Goal: Find specific page/section: Find specific page/section

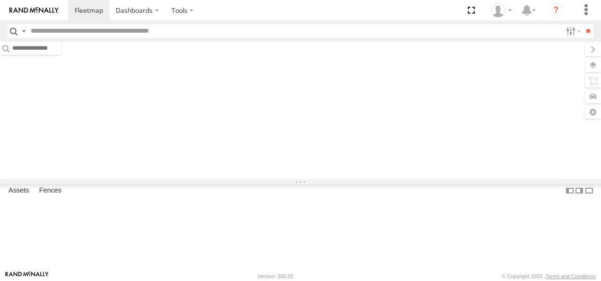
type input "****"
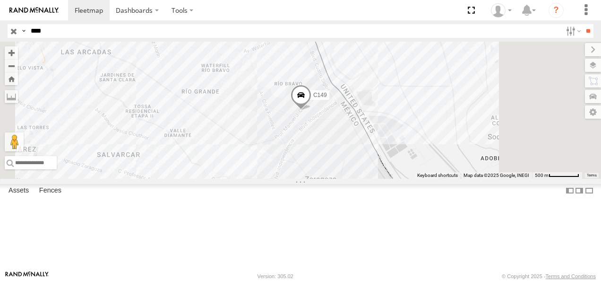
click at [57, 32] on input "****" at bounding box center [294, 31] width 535 height 14
click at [16, 34] on input "button" at bounding box center [14, 31] width 12 height 14
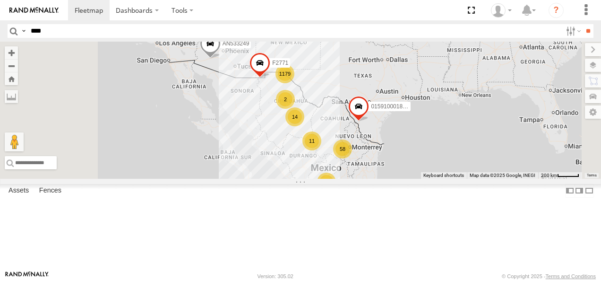
drag, startPoint x: 402, startPoint y: 122, endPoint x: 382, endPoint y: 162, distance: 45.6
click at [382, 162] on div "1179 11 58 5 11 14 4 3 2 AN533249 015910001811580 F2771" at bounding box center [300, 110] width 601 height 137
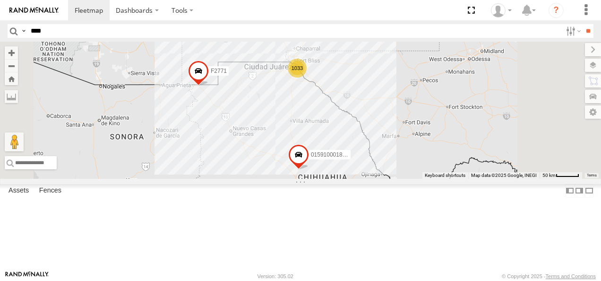
drag, startPoint x: 418, startPoint y: 114, endPoint x: 390, endPoint y: 213, distance: 102.3
click at [390, 179] on div "AN533249 015910001811580 F2771 1033 4 5 4 015910001845018 3" at bounding box center [300, 110] width 601 height 137
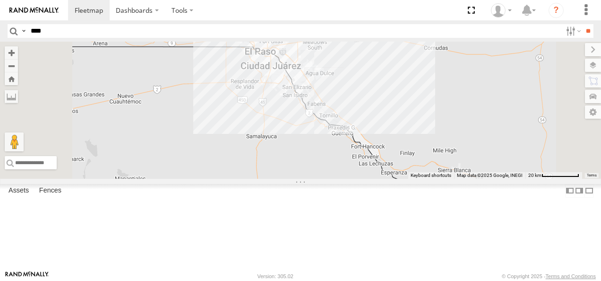
drag, startPoint x: 402, startPoint y: 116, endPoint x: 398, endPoint y: 268, distance: 151.7
click at [398, 179] on div "AN533249 015910001811580 F2771 015910001845018" at bounding box center [300, 110] width 601 height 137
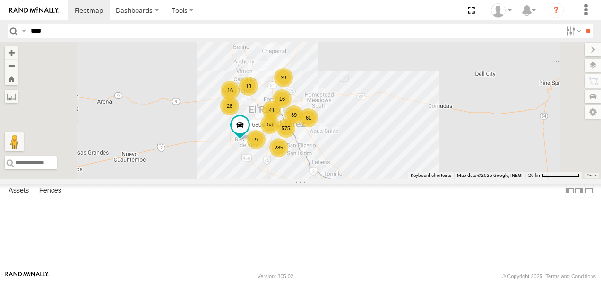
drag, startPoint x: 401, startPoint y: 196, endPoint x: 404, endPoint y: 243, distance: 47.4
click at [404, 179] on div "AN533249 015910001811580 F2771 015910001845018 575 16 39 285 28 61 13 53 16 41 …" at bounding box center [300, 110] width 601 height 137
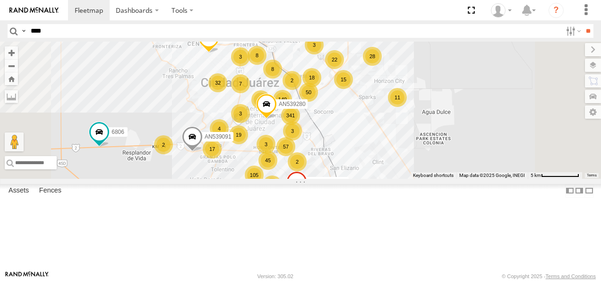
drag, startPoint x: 408, startPoint y: 172, endPoint x: 411, endPoint y: 201, distance: 29.0
click at [307, 171] on div "2" at bounding box center [297, 161] width 19 height 19
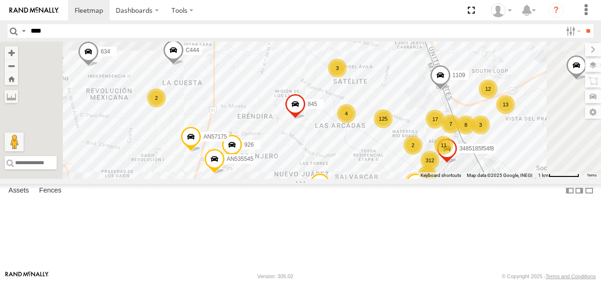
drag, startPoint x: 364, startPoint y: 112, endPoint x: 418, endPoint y: 223, distance: 123.2
click at [415, 179] on div "AN533249 015910001811580 F2771 015910001845018 6806 AN5310637 AN539280 35766010…" at bounding box center [300, 110] width 601 height 137
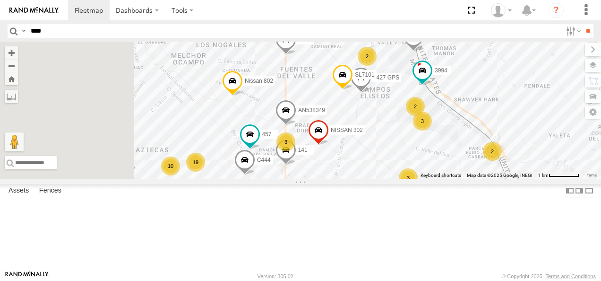
drag, startPoint x: 422, startPoint y: 109, endPoint x: 469, endPoint y: 190, distance: 93.5
click at [471, 179] on div "AN533249 015910001811580 F2771 015910001845018 6806 AN5310637 AN539280 35766010…" at bounding box center [300, 110] width 601 height 137
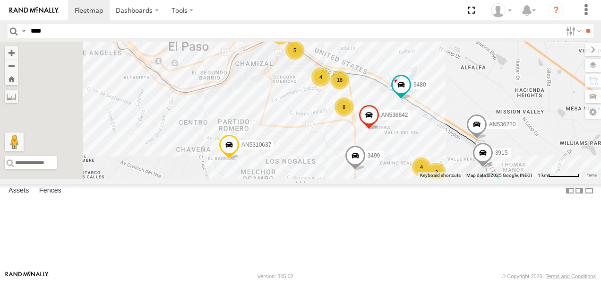
drag, startPoint x: 465, startPoint y: 141, endPoint x: 478, endPoint y: 176, distance: 37.2
click at [379, 130] on span at bounding box center [369, 117] width 21 height 26
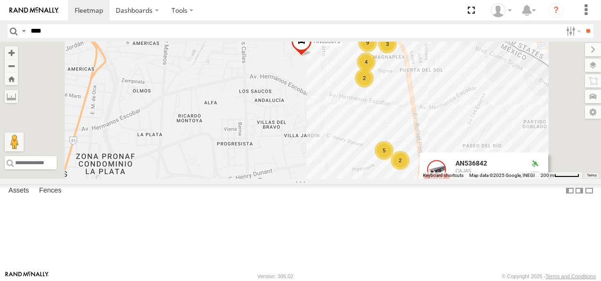
drag, startPoint x: 458, startPoint y: 150, endPoint x: 440, endPoint y: 197, distance: 51.0
click at [442, 179] on div "AN533249 015910001811580 F2771 015910001845018 6806 AN5310637 AN539280 35766010…" at bounding box center [300, 110] width 601 height 137
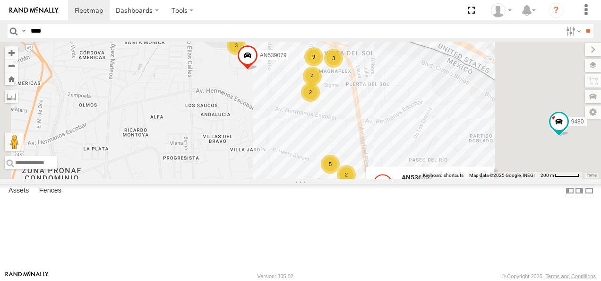
drag, startPoint x: 487, startPoint y: 172, endPoint x: 431, endPoint y: 163, distance: 56.5
click at [431, 163] on div "AN533249 015910001811580 F2771 015910001845018 6806 AN5310637 AN539280 35766010…" at bounding box center [300, 110] width 601 height 137
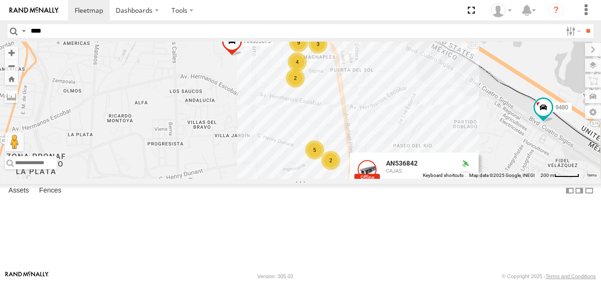
click at [545, 158] on div "AN533249 015910001811580 F2771 015910001845018 6806 AN5310637 AN539280 35766010…" at bounding box center [300, 110] width 601 height 137
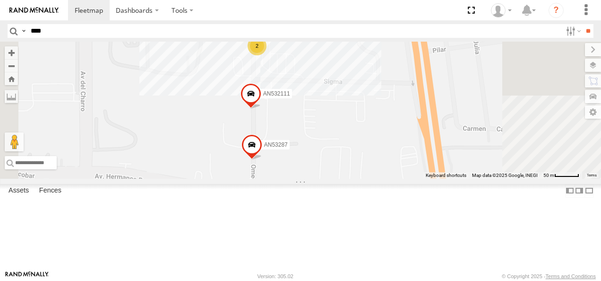
drag, startPoint x: 435, startPoint y: 102, endPoint x: 438, endPoint y: 194, distance: 91.2
click at [439, 179] on div "AN533249 015910001811580 F2771 015910001845018 6806 AN5310637 AN539280 35766010…" at bounding box center [300, 110] width 601 height 137
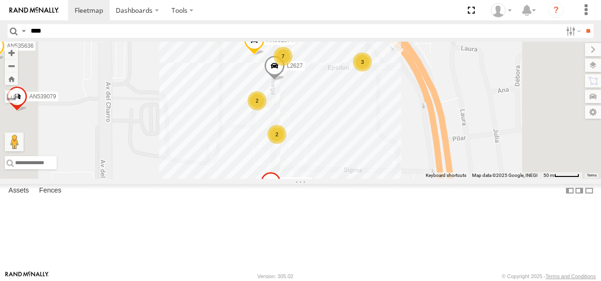
drag, startPoint x: 414, startPoint y: 130, endPoint x: 435, endPoint y: 179, distance: 52.7
click at [435, 178] on div "AN533249 015910001811580 F2771 015910001845018 6806 AN5310637 AN539280 35766010…" at bounding box center [300, 110] width 601 height 137
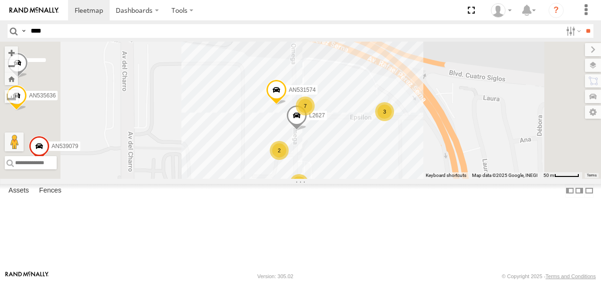
drag, startPoint x: 429, startPoint y: 154, endPoint x: 450, endPoint y: 197, distance: 47.5
click at [450, 179] on div "AN533249 015910001811580 F2771 015910001845018 6806 AN5310637 AN539280 35766010…" at bounding box center [300, 110] width 601 height 137
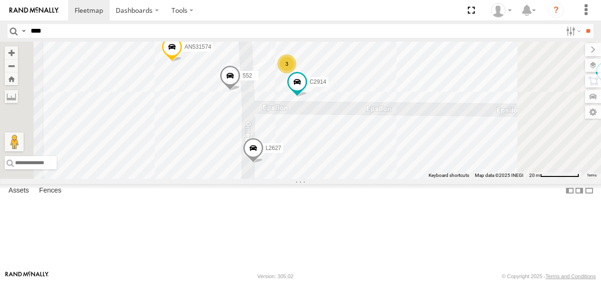
drag, startPoint x: 436, startPoint y: 157, endPoint x: 470, endPoint y: 205, distance: 59.4
click at [470, 179] on div "AN533249 015910001811580 F2771 015910001845018 6806 AN5310637 AN539280 35766010…" at bounding box center [300, 110] width 601 height 137
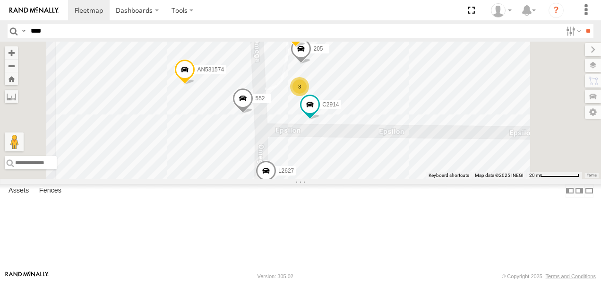
drag, startPoint x: 441, startPoint y: 179, endPoint x: 453, endPoint y: 202, distance: 26.6
click at [453, 179] on div "AN533249 015910001811580 F2771 015910001845018 6806 AN5310637 AN539280 35766010…" at bounding box center [300, 110] width 601 height 137
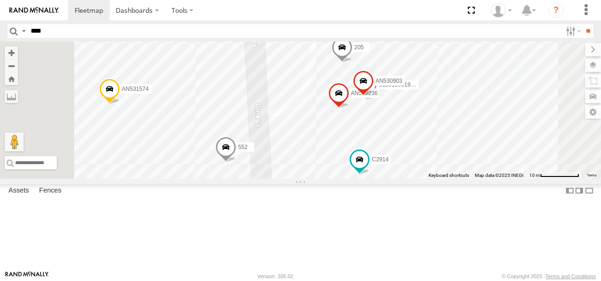
drag, startPoint x: 426, startPoint y: 181, endPoint x: 492, endPoint y: 269, distance: 110.6
click at [492, 179] on div "AN533249 015910001811580 F2771 015910001845018 6806 AN5310637 AN539280 35766010…" at bounding box center [300, 110] width 601 height 137
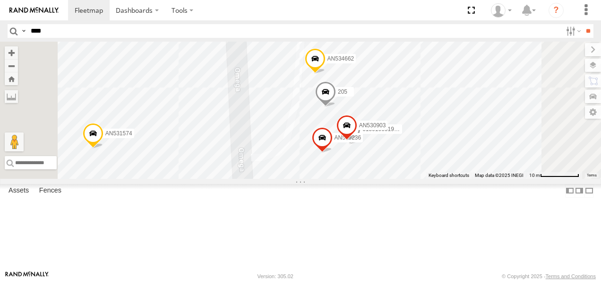
drag, startPoint x: 433, startPoint y: 210, endPoint x: 417, endPoint y: 252, distance: 45.0
click at [417, 179] on div "AN533249 015910001811580 F2771 015910001845018 6806 AN5310637 AN539280 35766010…" at bounding box center [300, 110] width 601 height 137
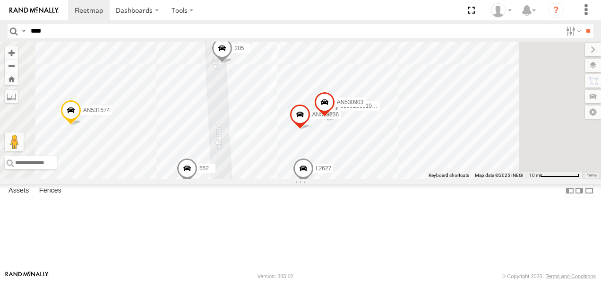
drag, startPoint x: 446, startPoint y: 154, endPoint x: 423, endPoint y: 90, distance: 68.4
click at [423, 91] on div "AN534662 205 L2627 552 AN531574 AN539236 AN530903 015910001986465" at bounding box center [300, 110] width 601 height 137
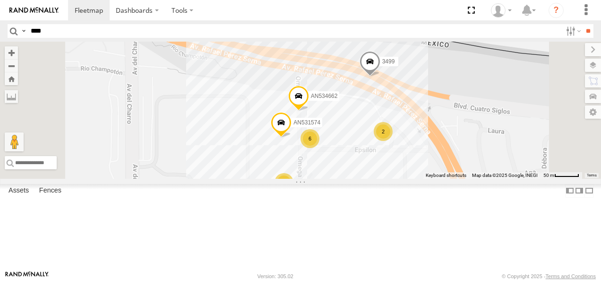
drag, startPoint x: 401, startPoint y: 122, endPoint x: 428, endPoint y: 183, distance: 66.0
click at [319, 148] on div "6" at bounding box center [309, 138] width 19 height 19
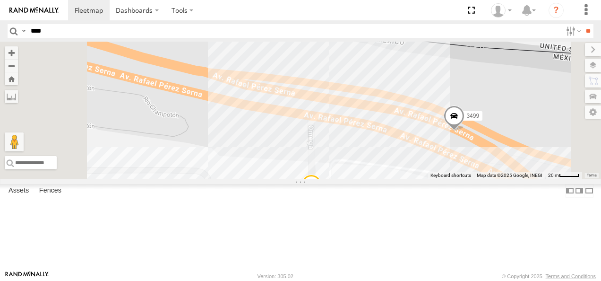
drag, startPoint x: 449, startPoint y: 115, endPoint x: 515, endPoint y: 197, distance: 105.6
click at [515, 179] on div "AN534662 AN531574 3499 4 2 205 552" at bounding box center [300, 110] width 601 height 137
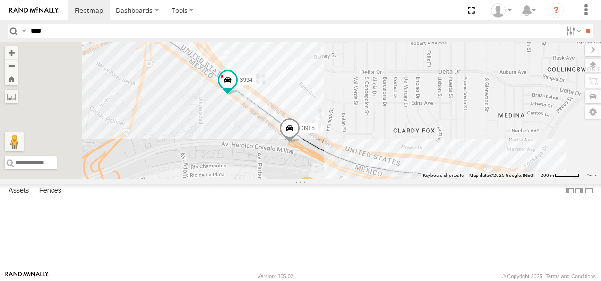
drag, startPoint x: 309, startPoint y: 156, endPoint x: 417, endPoint y: 206, distance: 118.8
click at [419, 179] on div "3915 AN539079 11 5 3994 3 3" at bounding box center [300, 110] width 601 height 137
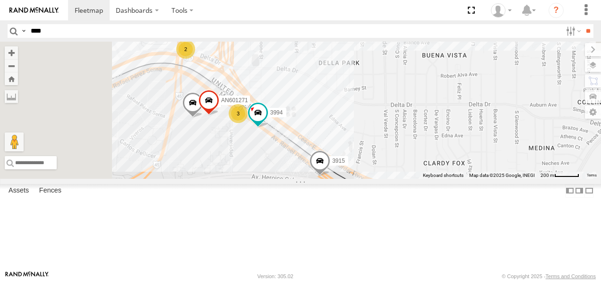
drag, startPoint x: 365, startPoint y: 177, endPoint x: 393, endPoint y: 210, distance: 43.6
click at [393, 179] on div "3915 AN539079 11 5 3994 3 3 906 AN601271 2 3 427" at bounding box center [300, 110] width 601 height 137
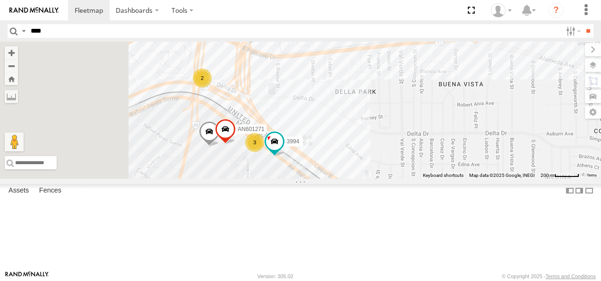
drag, startPoint x: 382, startPoint y: 200, endPoint x: 399, endPoint y: 233, distance: 36.5
click at [399, 179] on div "3915 AN539079 11 5 3994 3 3 906 AN601271 2 3 427" at bounding box center [300, 110] width 601 height 137
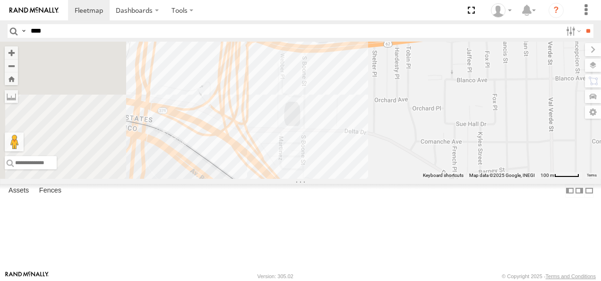
drag, startPoint x: 393, startPoint y: 159, endPoint x: 450, endPoint y: 232, distance: 91.9
click at [450, 179] on div "3915 AN539079 3994 906 AN601271 427 3" at bounding box center [300, 110] width 601 height 137
